Goal: Find specific fact: Find specific fact

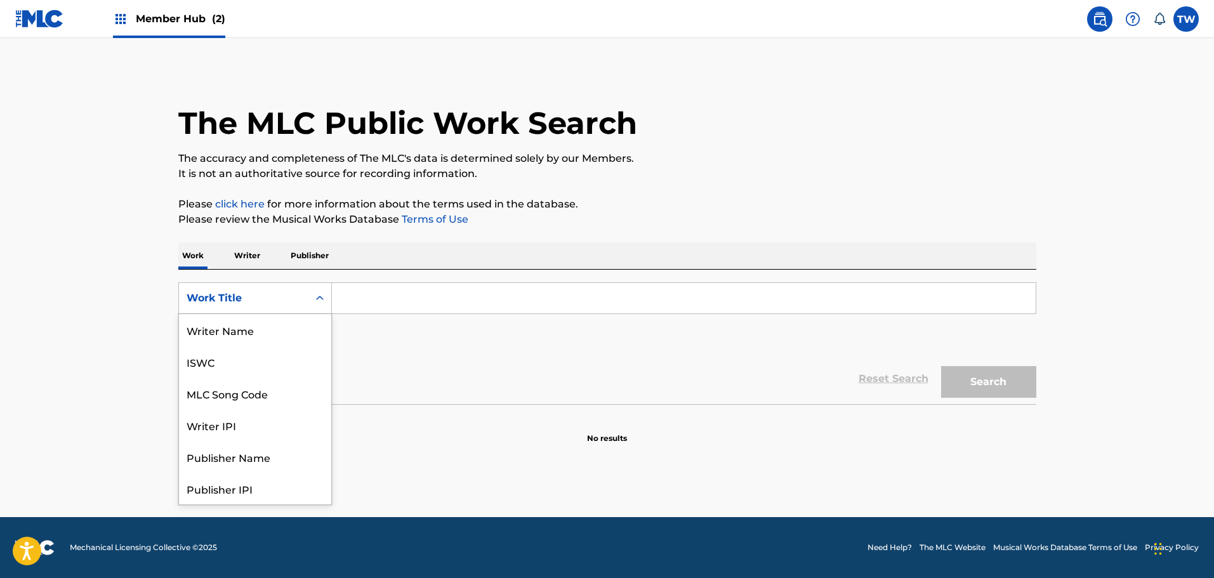
drag, startPoint x: 265, startPoint y: 312, endPoint x: 303, endPoint y: 311, distance: 37.5
click at [265, 312] on div "Work Title" at bounding box center [255, 298] width 154 height 32
click at [439, 304] on input "Search Form" at bounding box center [684, 298] width 704 height 30
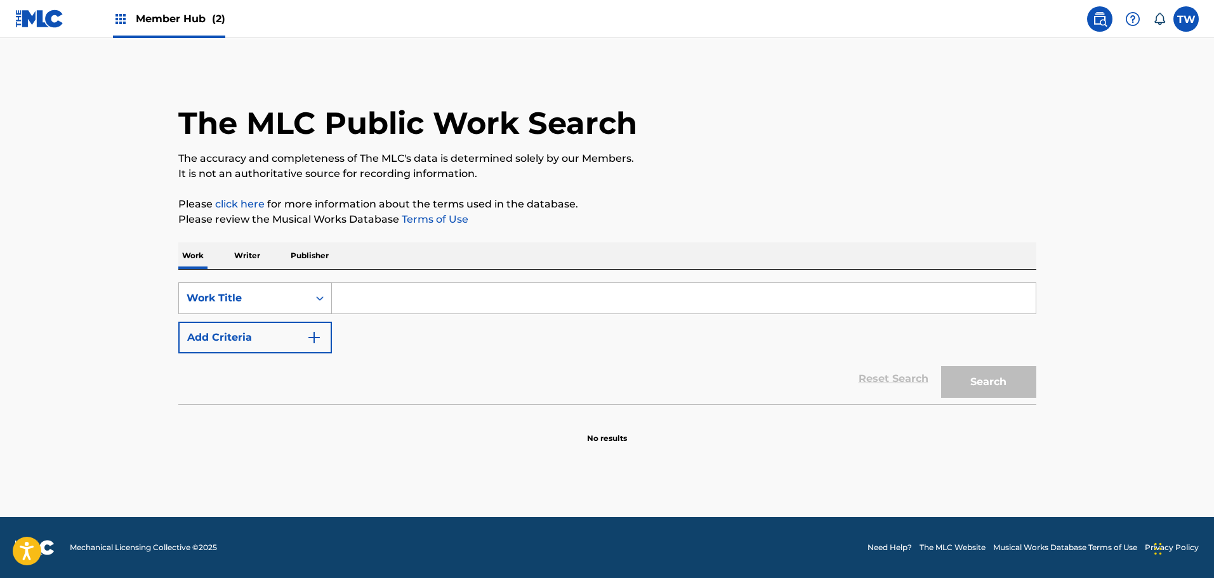
click at [274, 296] on div "Work Title" at bounding box center [244, 298] width 114 height 15
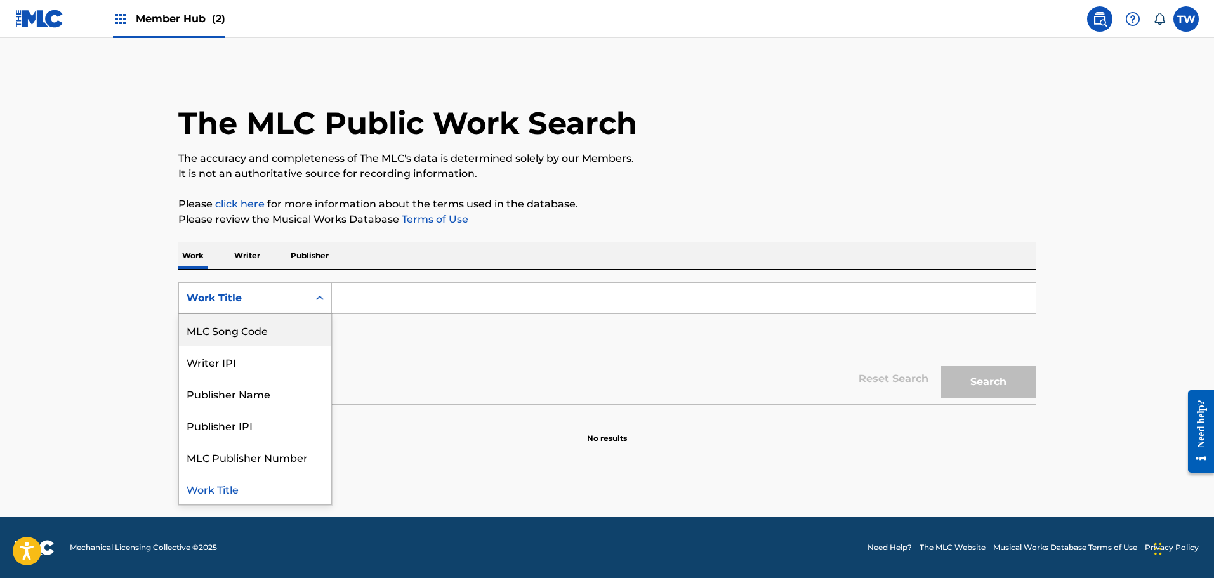
click at [277, 328] on div "MLC Song Code" at bounding box center [255, 330] width 152 height 32
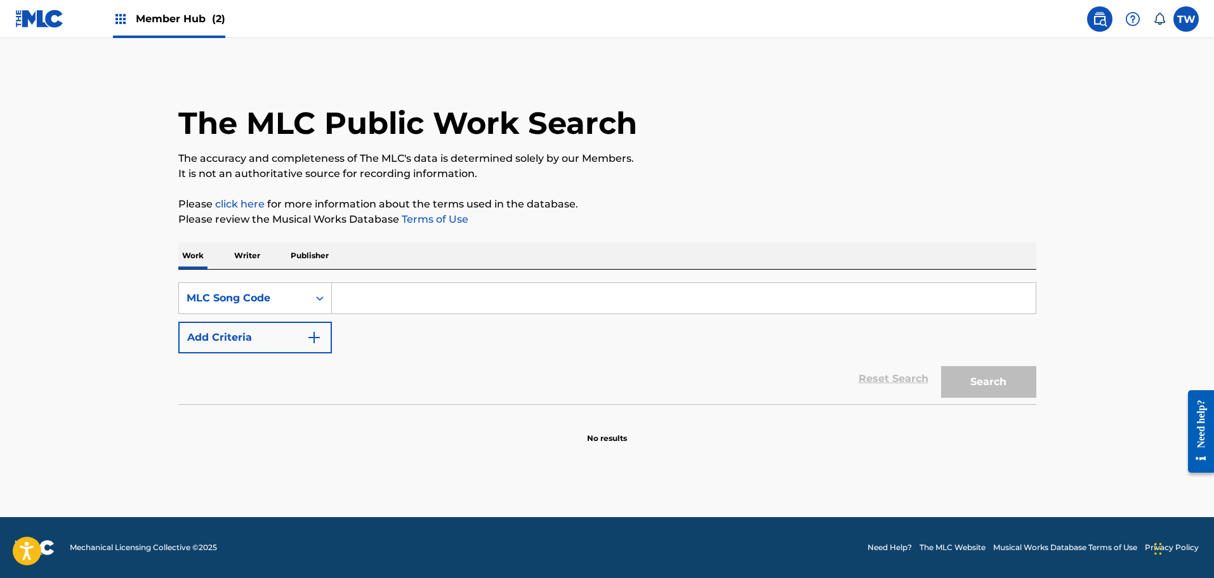
drag, startPoint x: 460, startPoint y: 305, endPoint x: 546, endPoint y: 317, distance: 86.5
click at [460, 305] on input "Search Form" at bounding box center [684, 298] width 704 height 30
paste input "CB1ME2"
type input "CB1ME2"
click at [969, 391] on button "Search" at bounding box center [988, 382] width 95 height 32
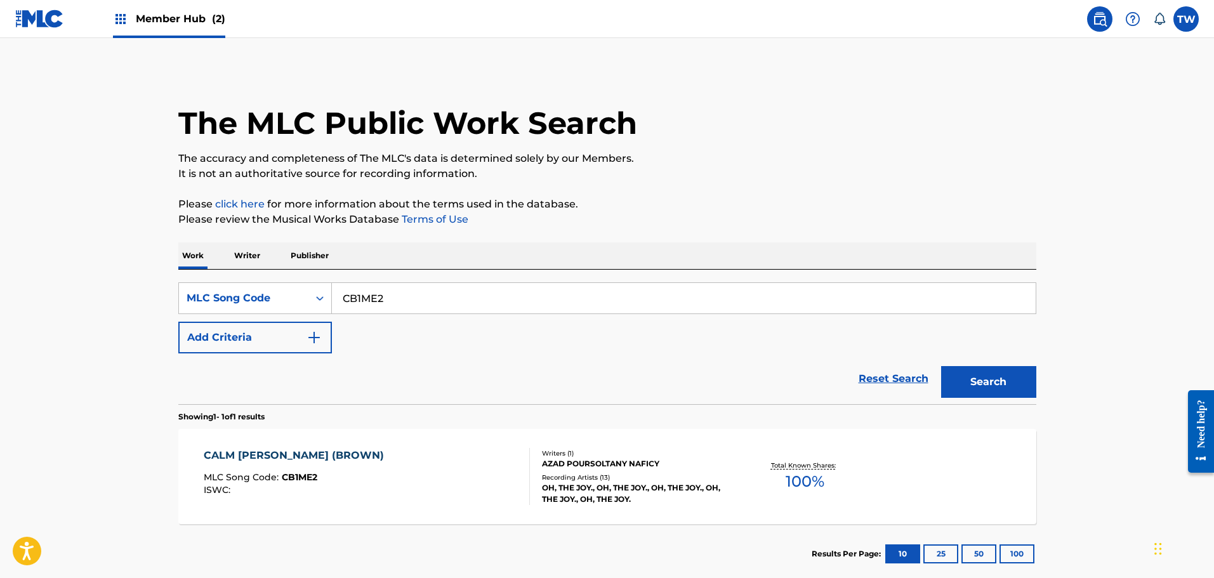
click at [544, 456] on div "Writers ( 1 )" at bounding box center [638, 454] width 192 height 10
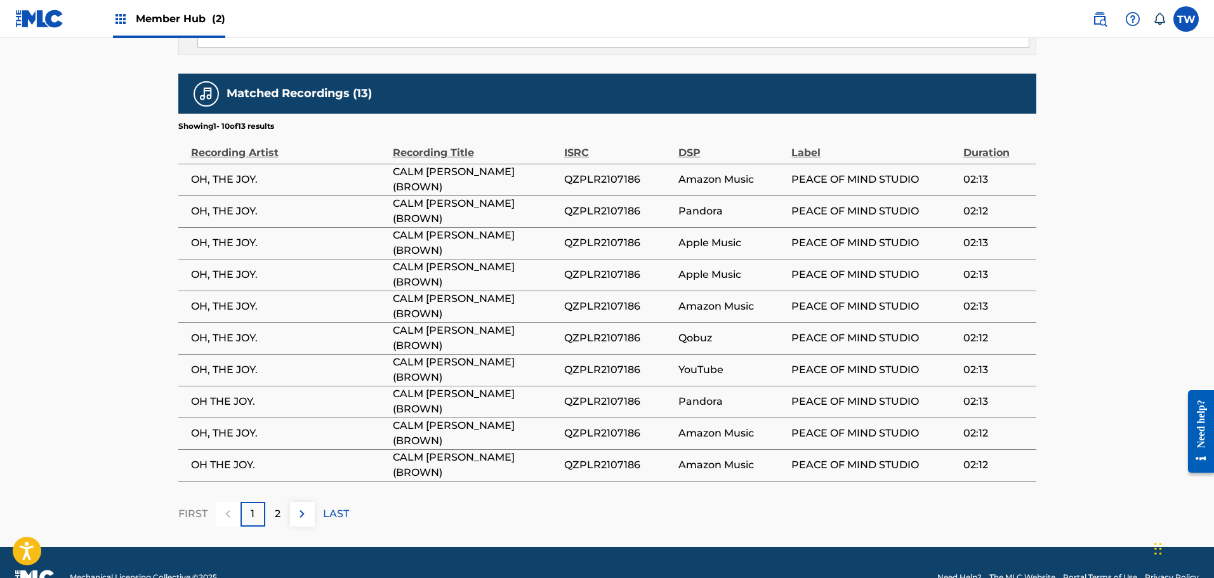
scroll to position [975, 0]
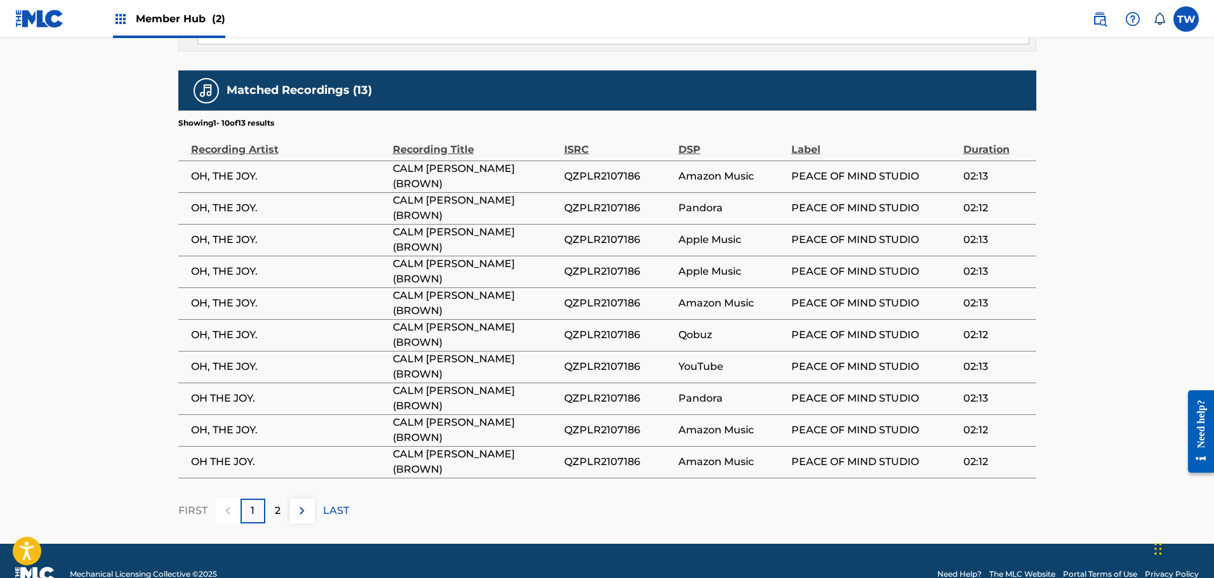
click at [233, 169] on span "OH, THE JOY." at bounding box center [288, 176] width 195 height 15
click at [835, 161] on td "PEACE OF MIND STUDIO" at bounding box center [877, 177] width 171 height 32
click at [296, 503] on img at bounding box center [302, 510] width 15 height 15
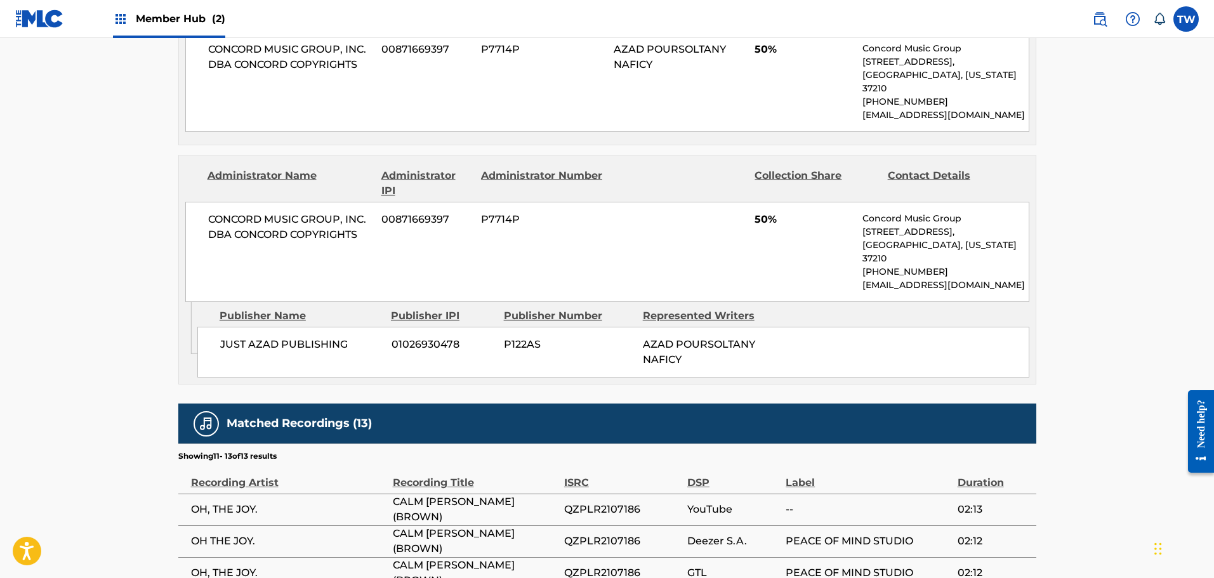
scroll to position [753, 0]
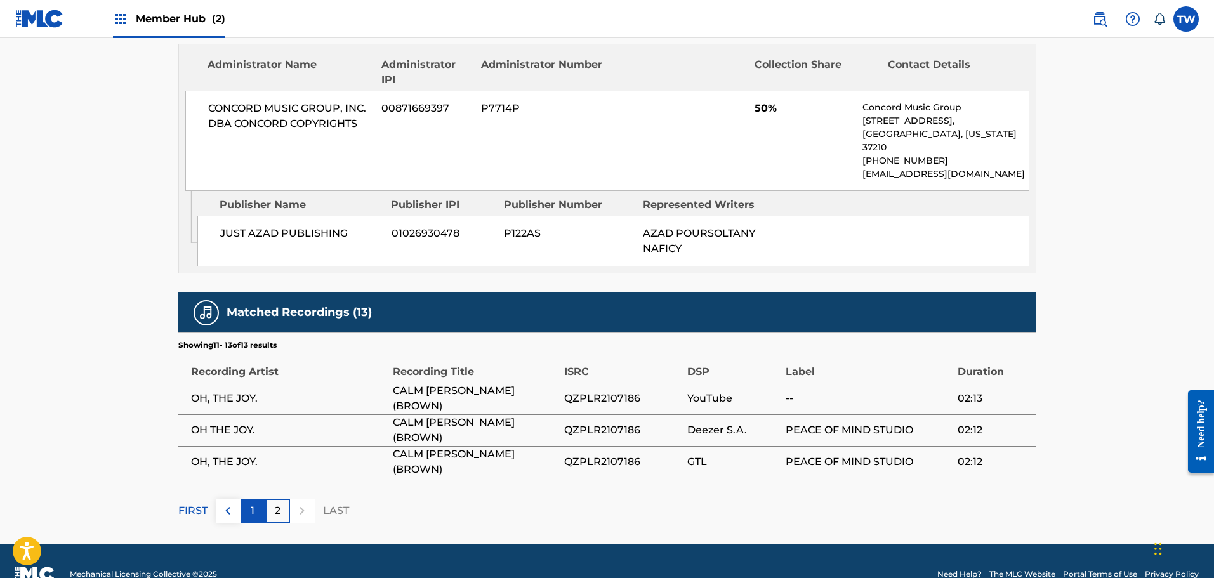
click at [254, 503] on p "1" at bounding box center [253, 510] width 4 height 15
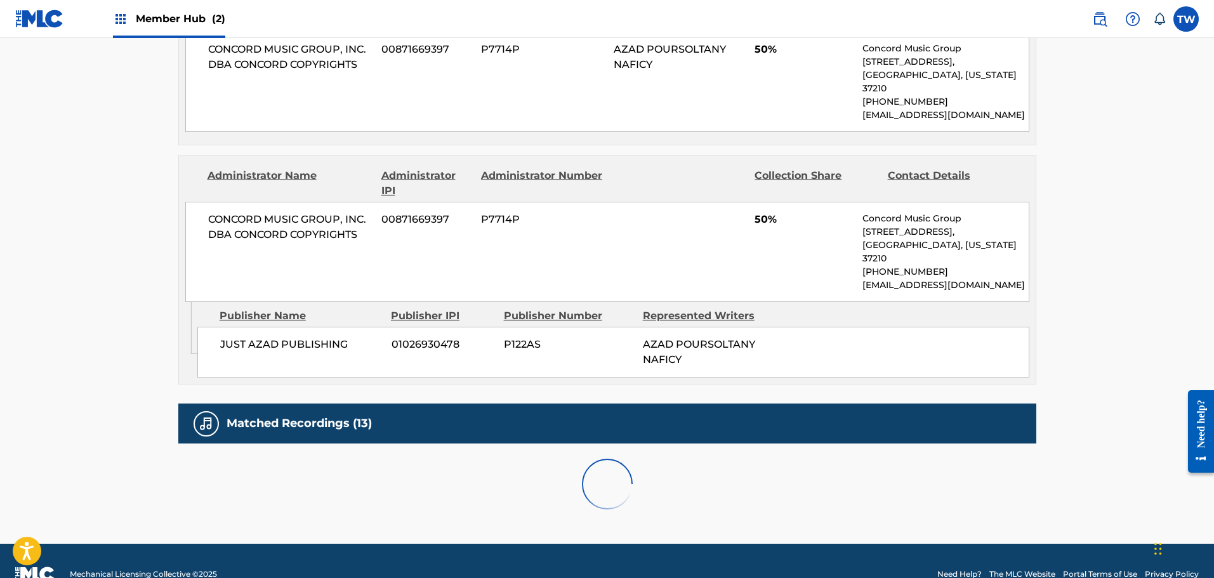
scroll to position [975, 0]
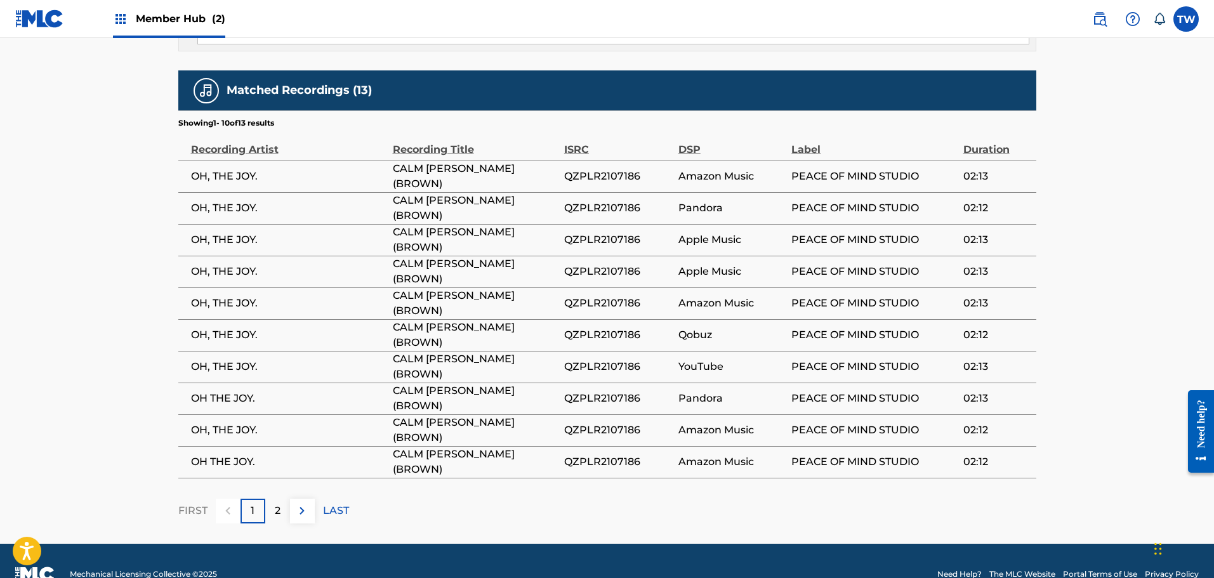
click at [719, 423] on span "Amazon Music" at bounding box center [732, 430] width 107 height 15
click at [759, 224] on td "Apple Music" at bounding box center [735, 240] width 113 height 32
click at [559, 256] on td "CALM [PERSON_NAME] (BROWN)" at bounding box center [478, 272] width 171 height 32
click at [574, 264] on span "QZPLR2107186" at bounding box center [618, 271] width 108 height 15
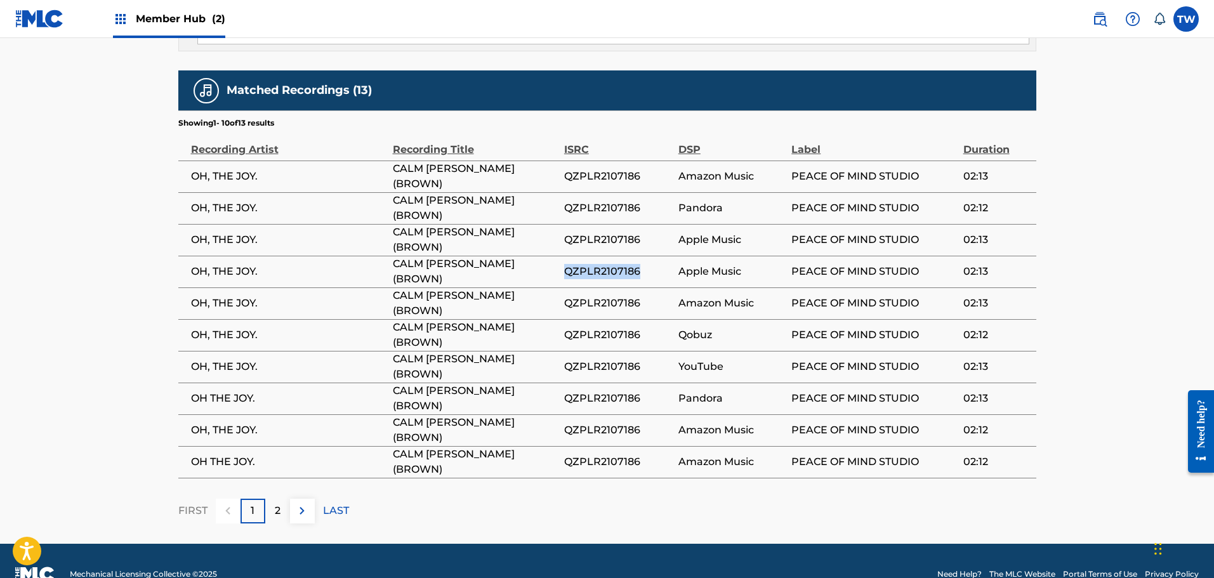
copy span "QZPLR2107186"
